Goal: Navigation & Orientation: Find specific page/section

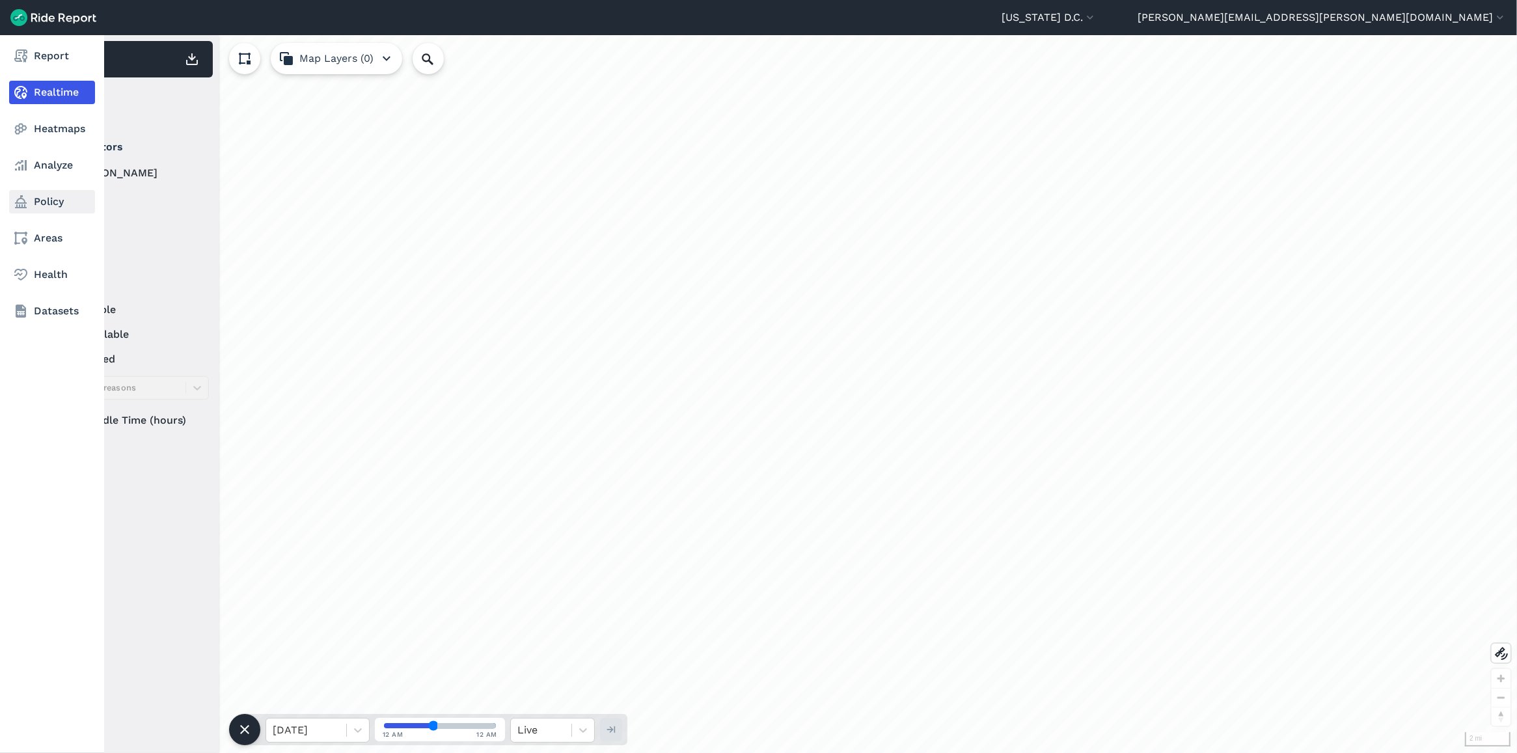
click at [40, 207] on link "Policy" at bounding box center [52, 201] width 86 height 23
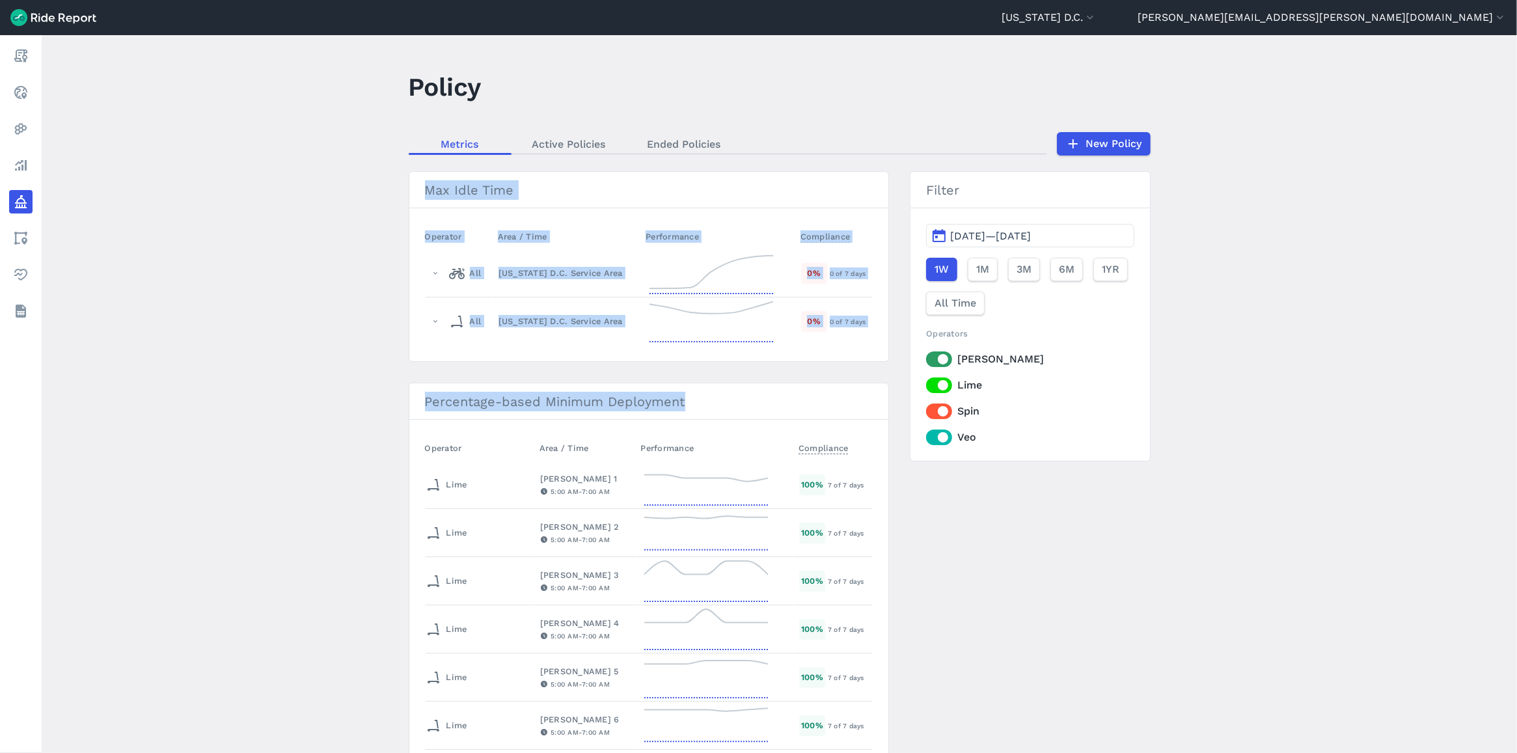
drag, startPoint x: 290, startPoint y: 174, endPoint x: 922, endPoint y: 537, distance: 728.8
click at [922, 537] on main "Policy Metrics Active Policies Ended Policies New Policy Max Idle Time Operator…" at bounding box center [779, 394] width 1475 height 718
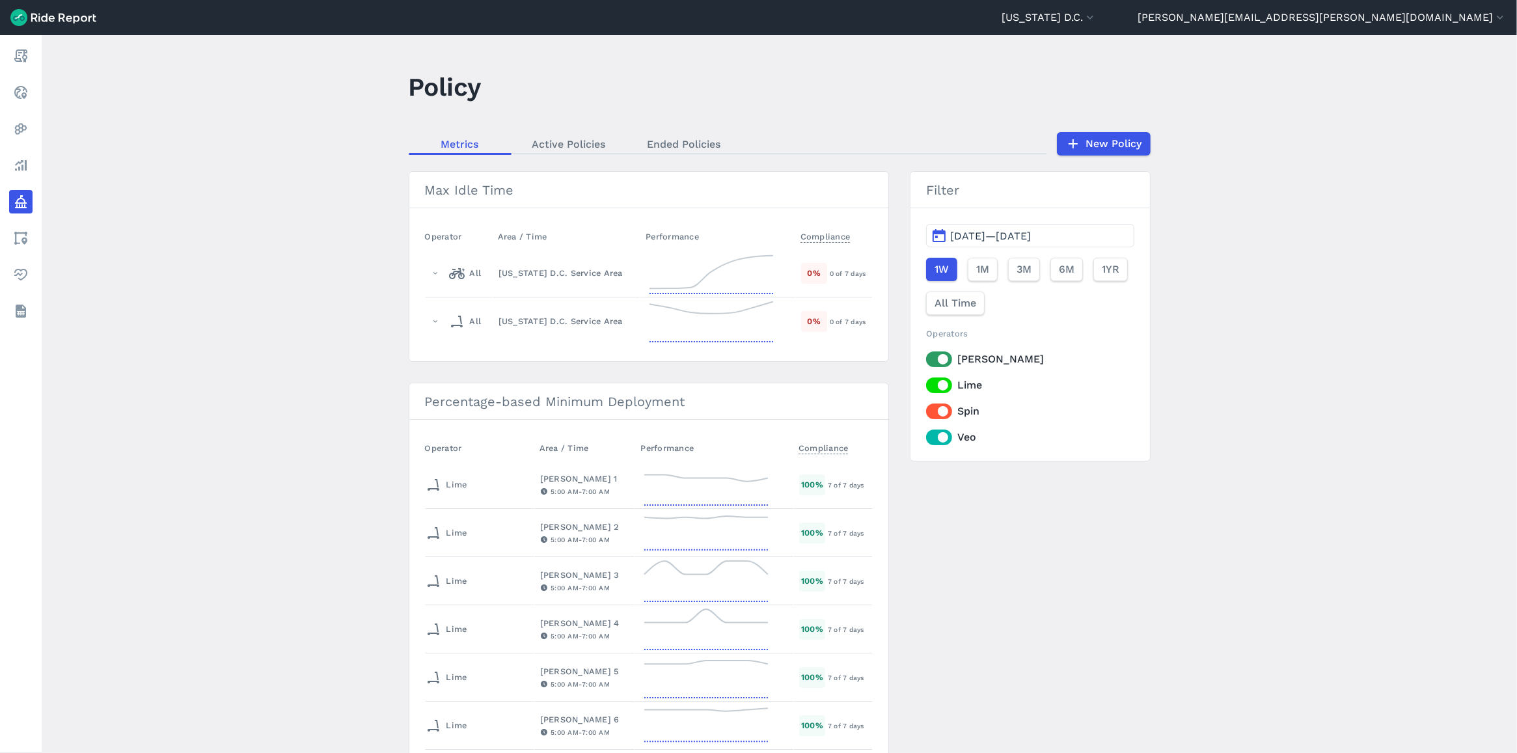
drag, startPoint x: 922, startPoint y: 537, endPoint x: 1099, endPoint y: 547, distance: 176.7
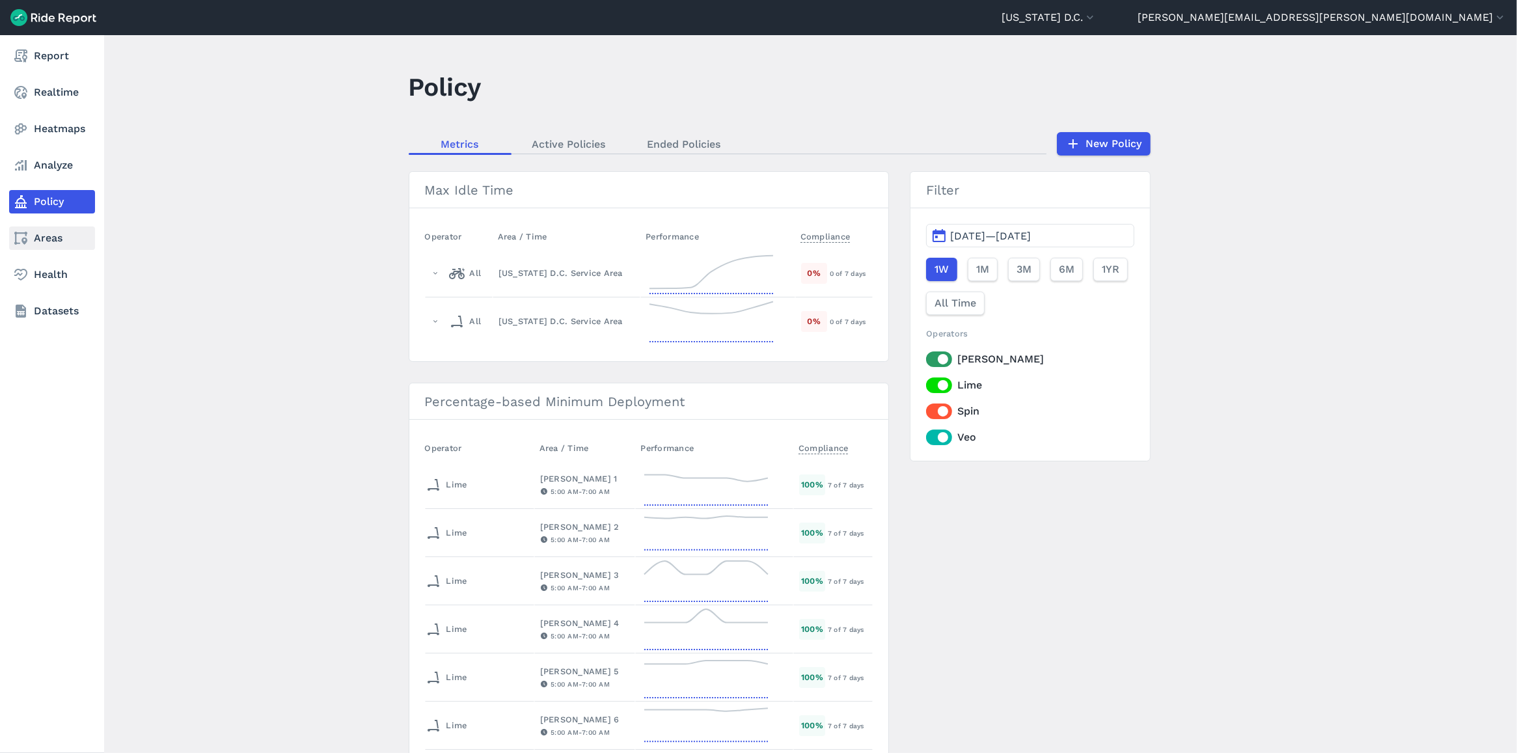
click at [29, 241] on link "Areas" at bounding box center [52, 237] width 86 height 23
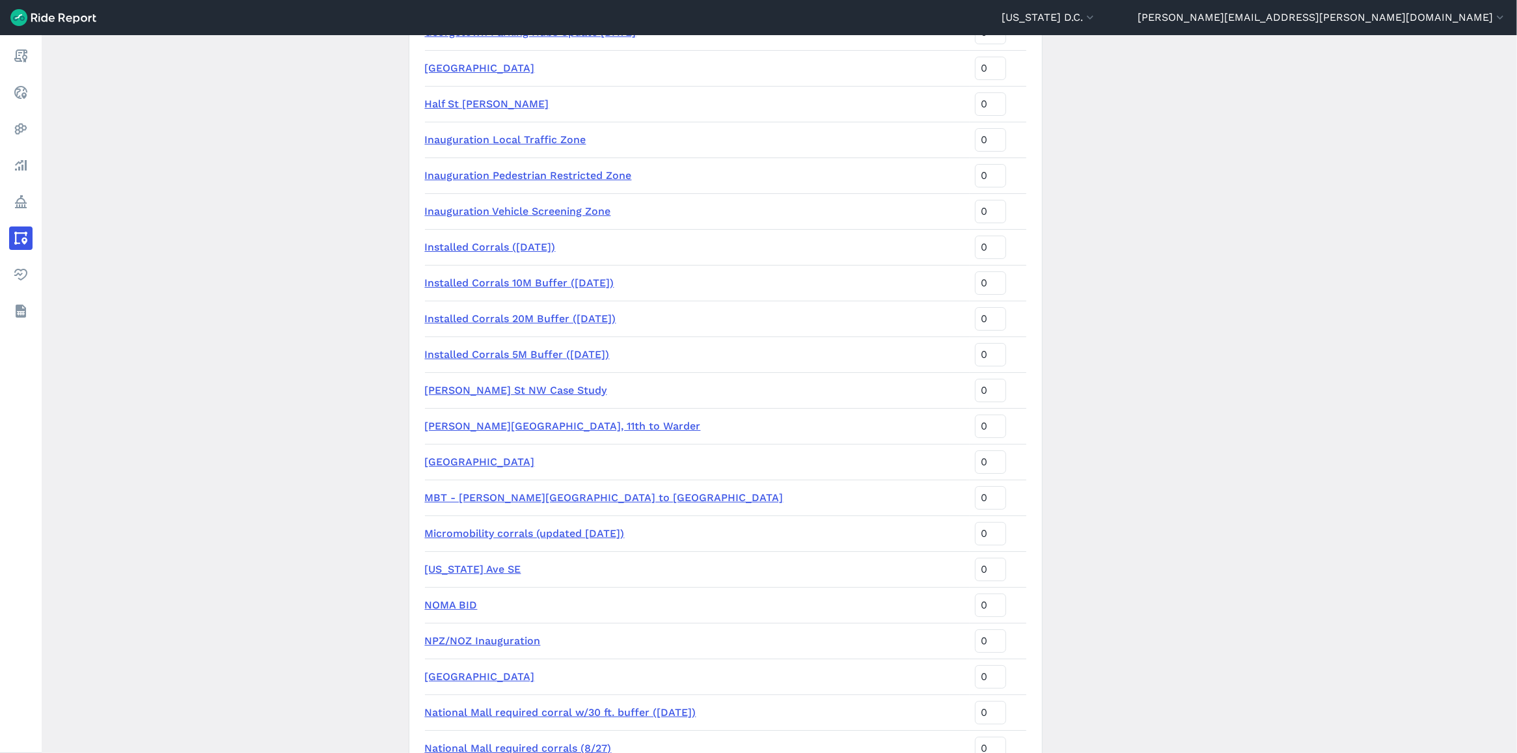
scroll to position [1383, 0]
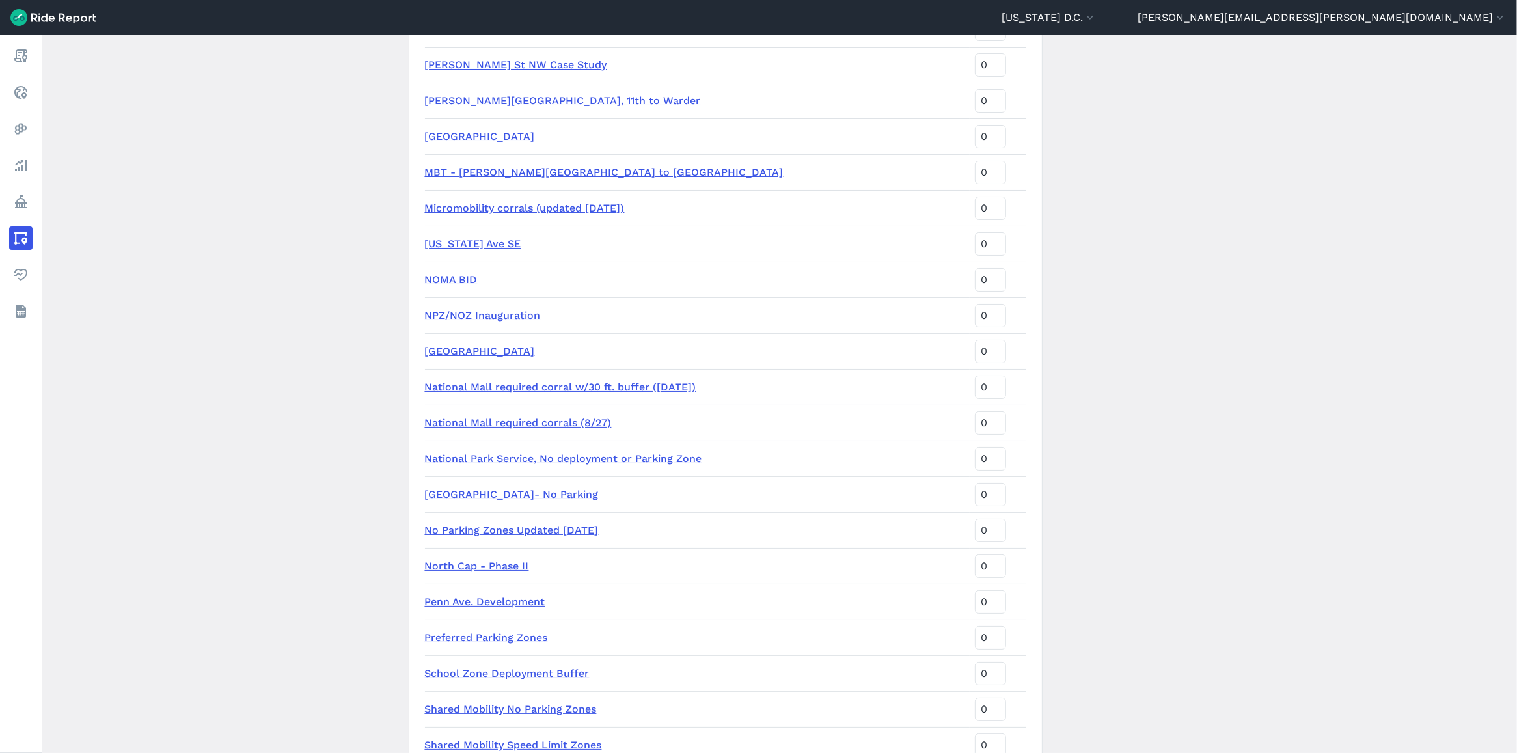
click at [493, 529] on link "No Parking Zones Updated [DATE]" at bounding box center [512, 530] width 174 height 12
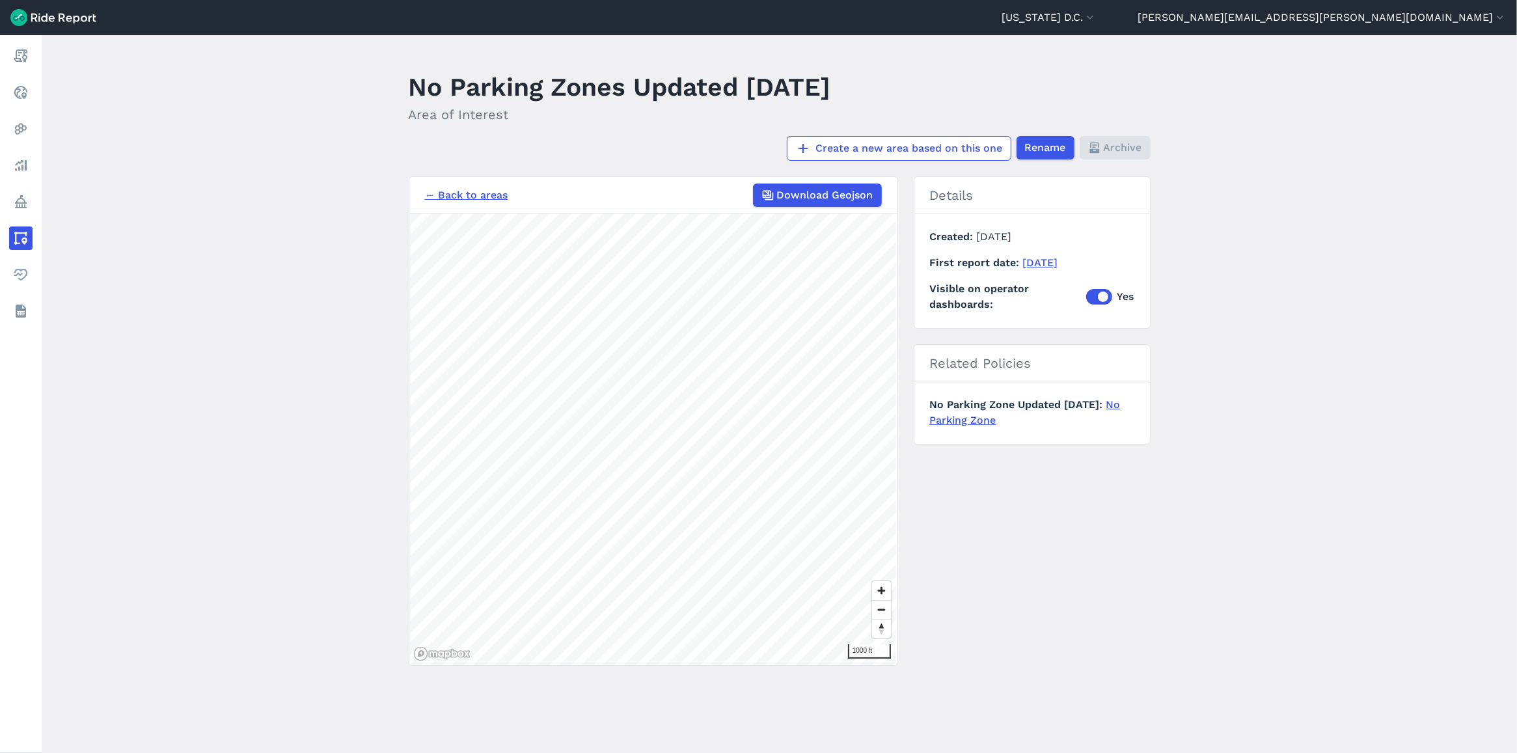
click at [495, 202] on link "← Back to areas" at bounding box center [466, 195] width 83 height 16
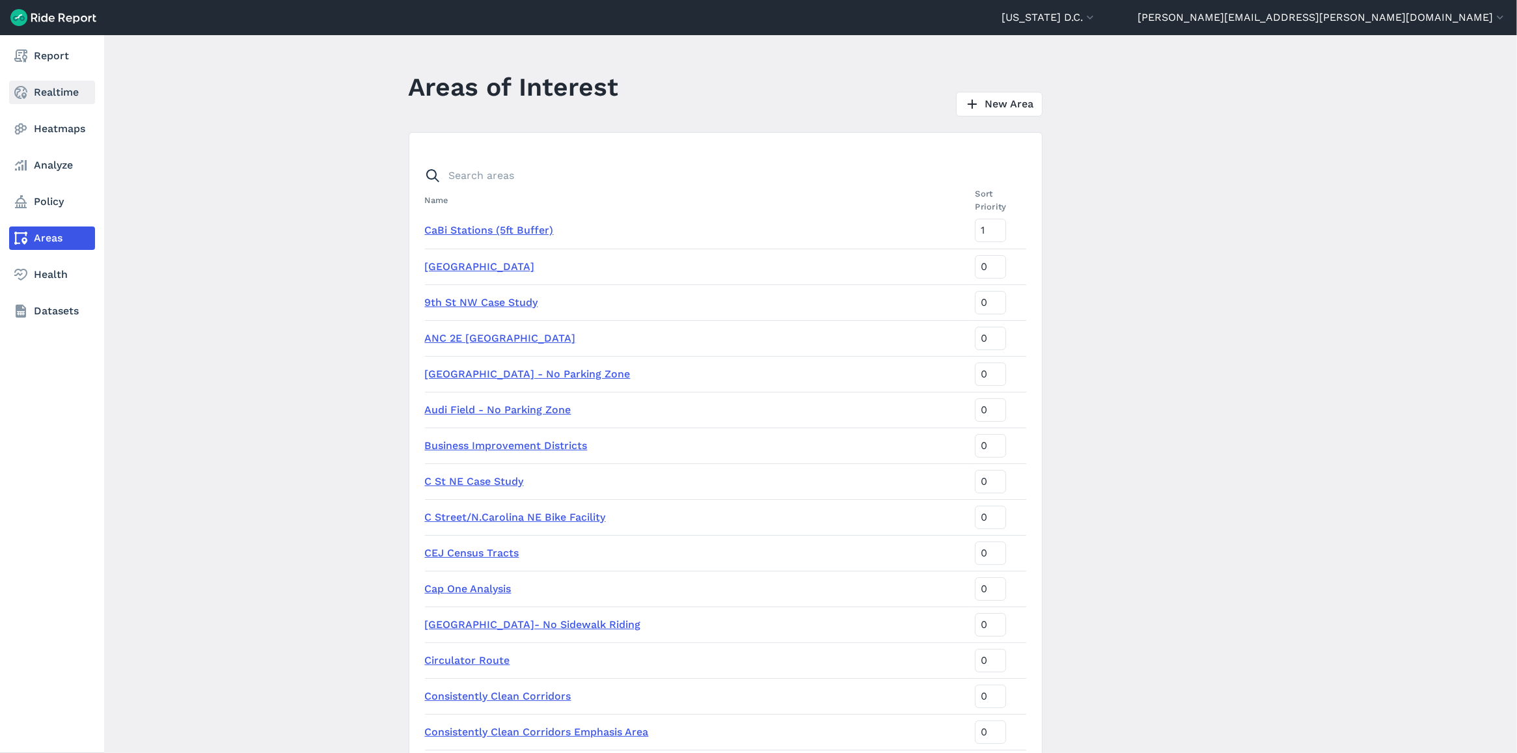
click at [70, 90] on link "Realtime" at bounding box center [52, 92] width 86 height 23
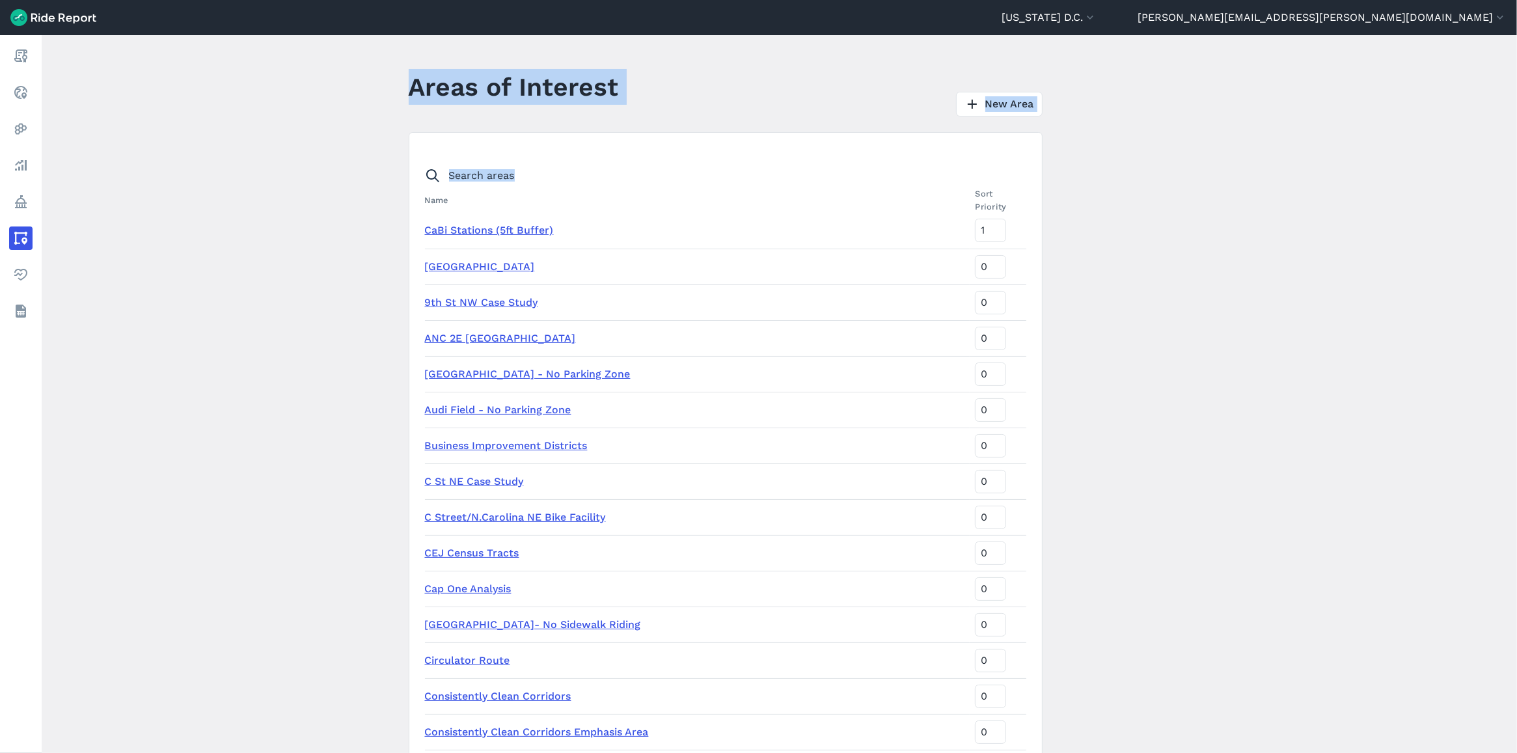
drag, startPoint x: 396, startPoint y: 59, endPoint x: 1312, endPoint y: 443, distance: 993.5
click at [1312, 443] on main "Areas of Interest New Area Name Sort Priority CaBi Stations (5ft Buffer) [STREE…" at bounding box center [779, 394] width 1475 height 718
drag, startPoint x: 1312, startPoint y: 443, endPoint x: 1259, endPoint y: 405, distance: 64.8
click at [1259, 405] on main "Areas of Interest New Area Name Sort Priority CaBi Stations (5ft Buffer) [STREE…" at bounding box center [779, 394] width 1475 height 718
